Goal: Transaction & Acquisition: Purchase product/service

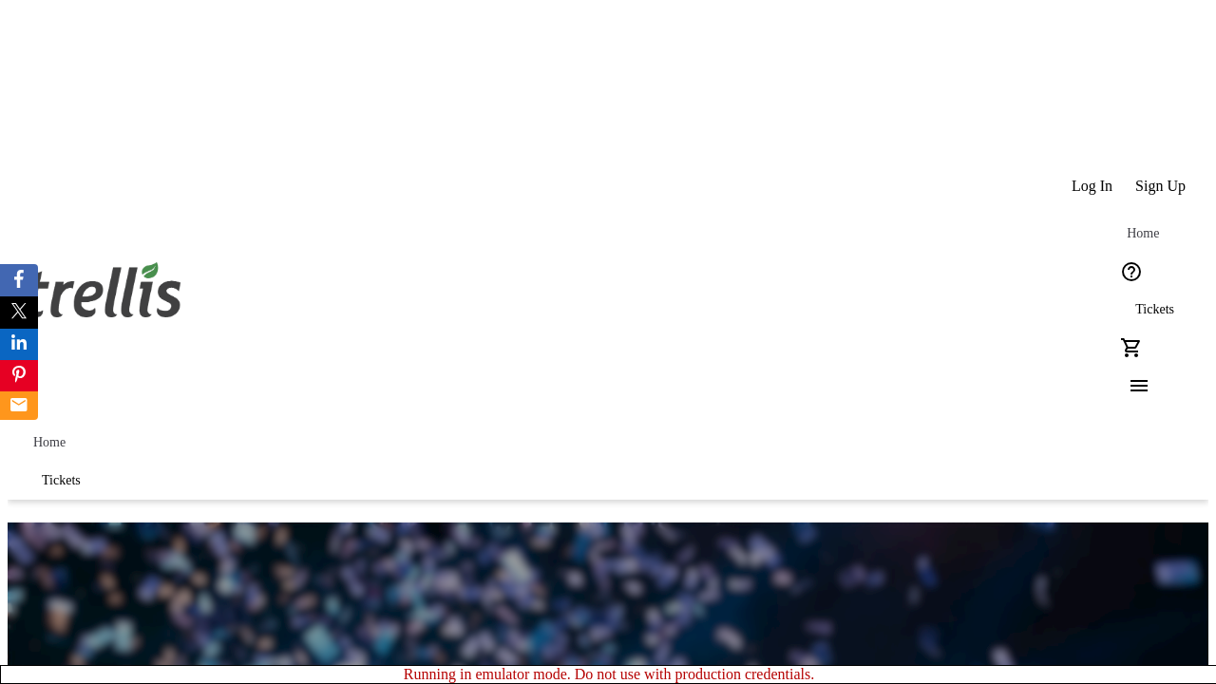
click at [1162, 178] on span "Sign Up" at bounding box center [1160, 186] width 50 height 17
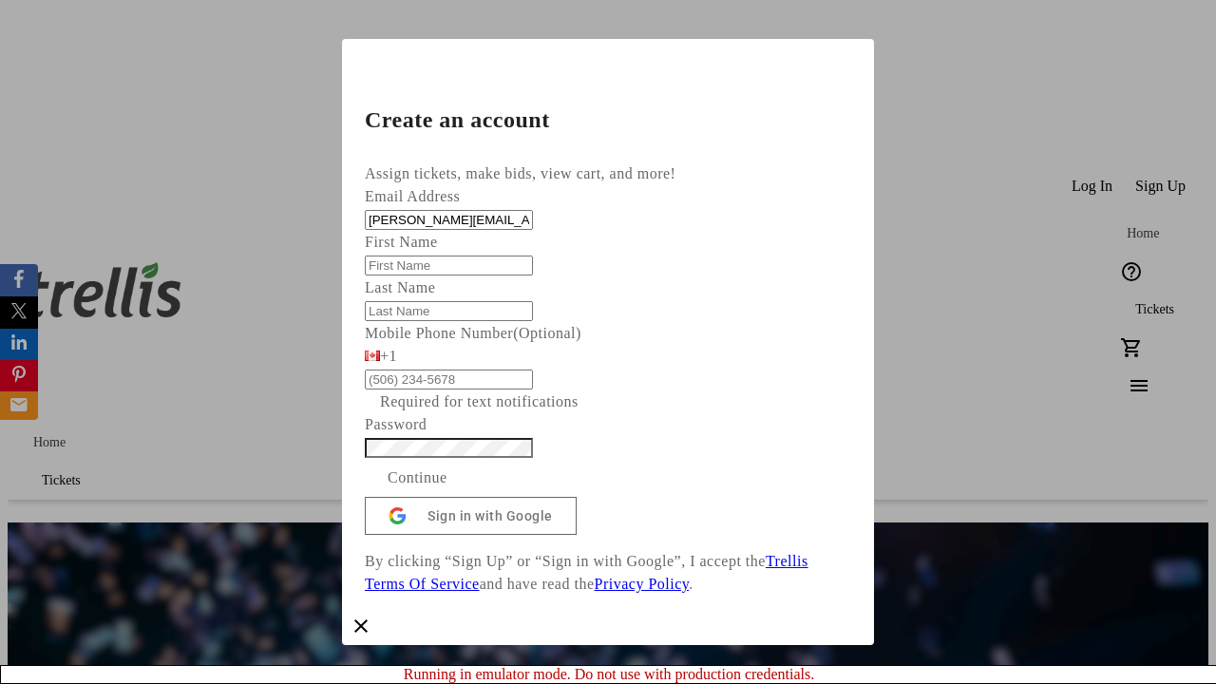
type input "[PERSON_NAME][EMAIL_ADDRESS][DOMAIN_NAME]"
type input "[PERSON_NAME]"
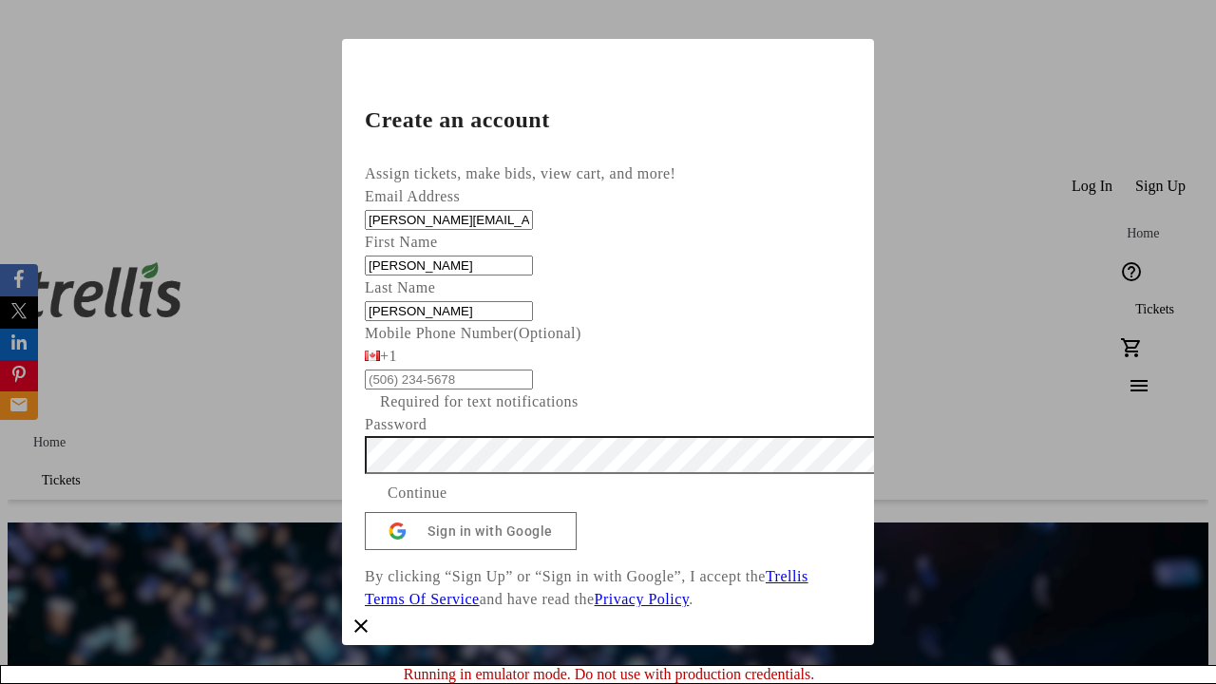
type input "[PERSON_NAME]"
click at [447, 504] on span "Continue" at bounding box center [417, 493] width 60 height 23
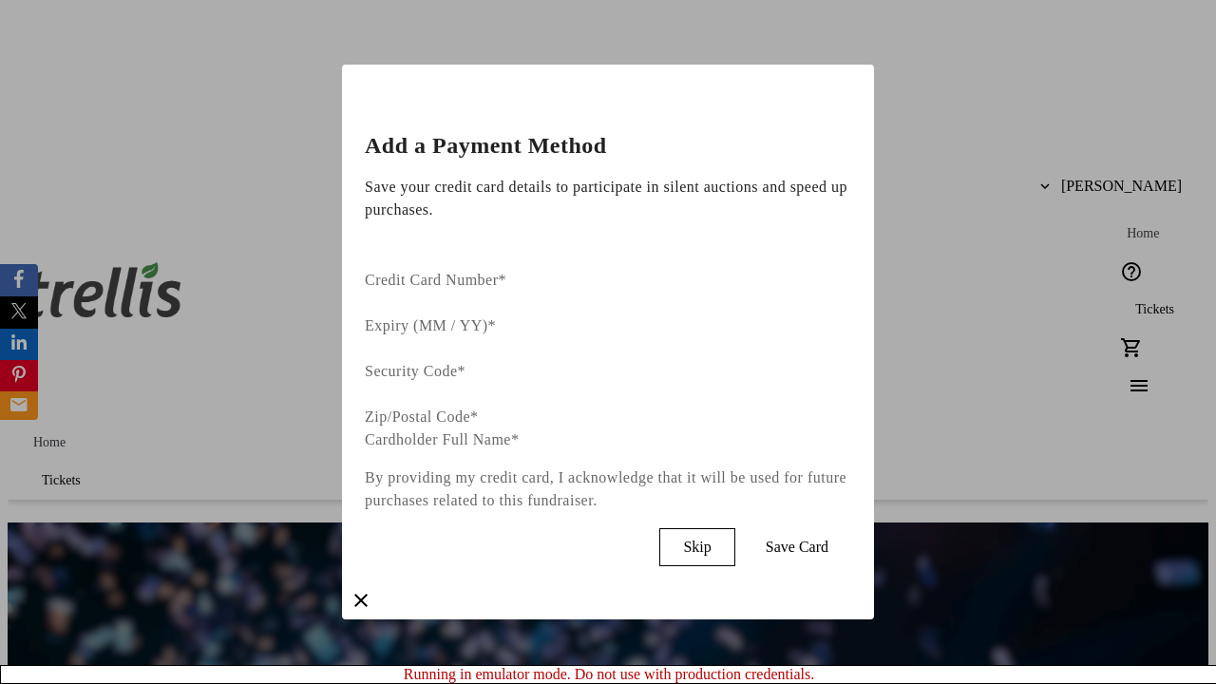
click at [710, 539] on span "Skip" at bounding box center [697, 547] width 28 height 17
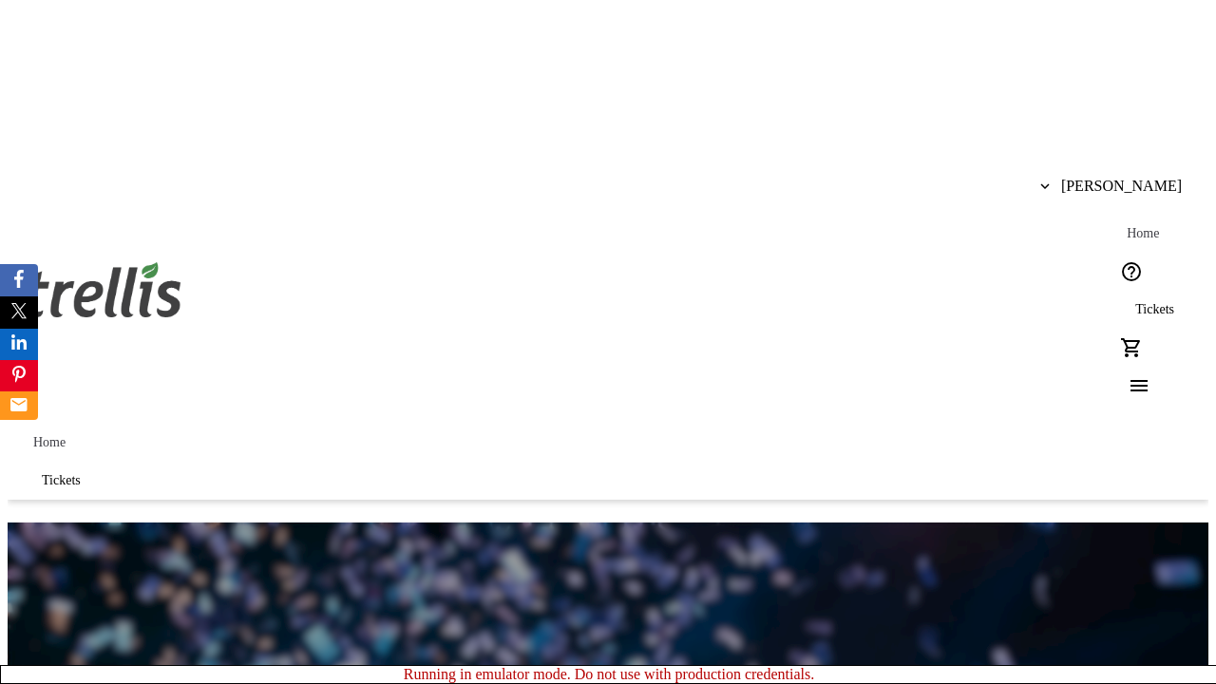
click at [1135, 302] on span "Tickets" at bounding box center [1154, 309] width 39 height 15
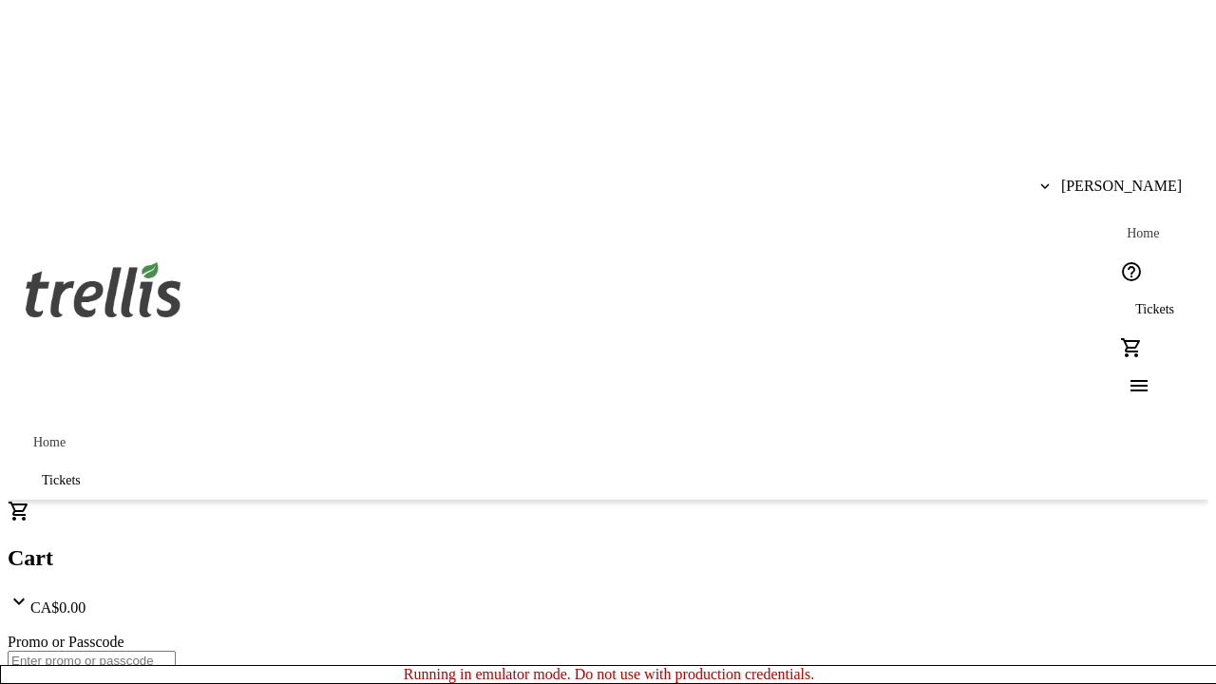
type input "1"
